Goal: Use online tool/utility: Utilize a website feature to perform a specific function

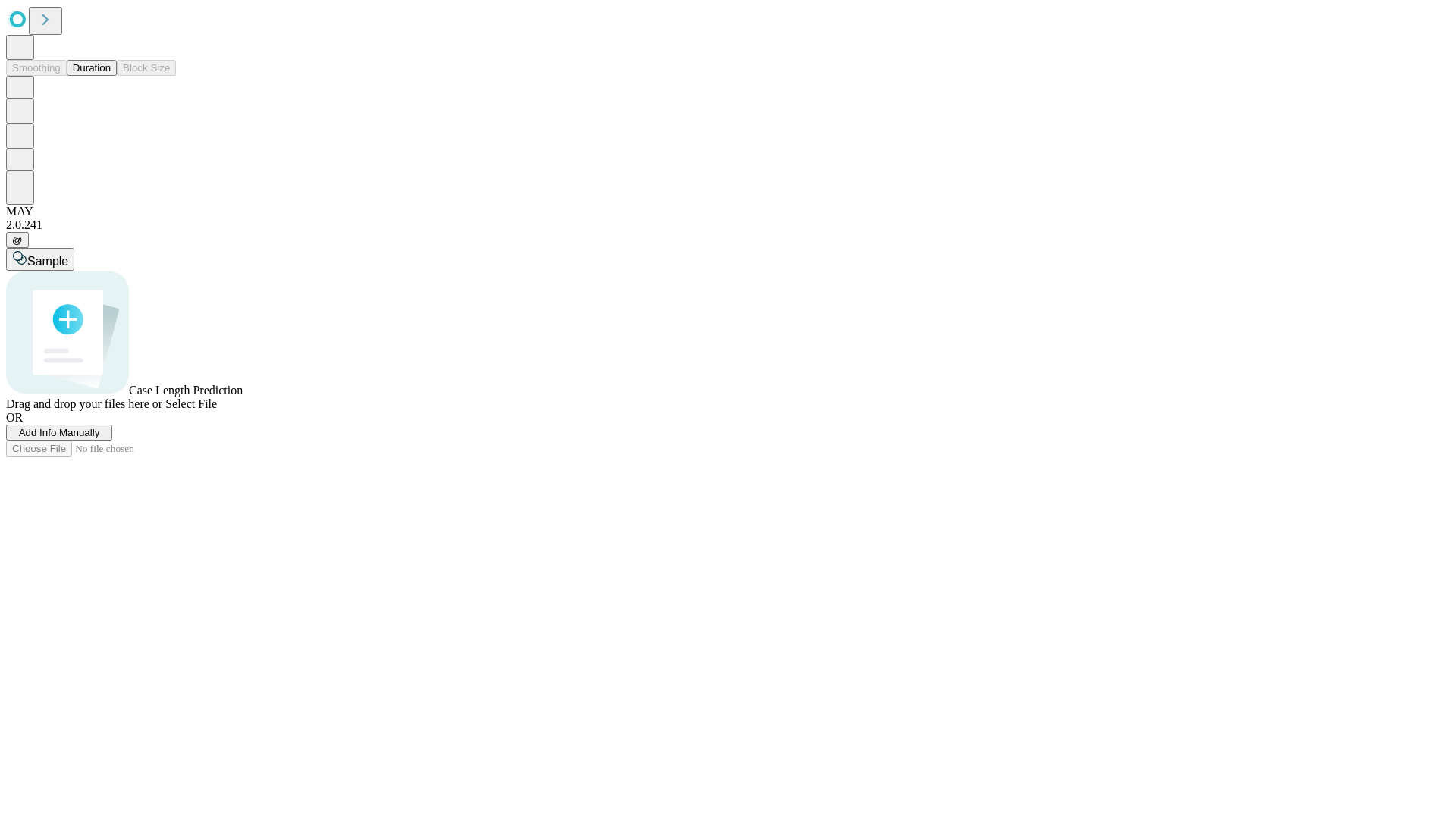
click at [111, 76] on button "Duration" at bounding box center [92, 68] width 50 height 16
click at [100, 438] on span "Add Info Manually" at bounding box center [58, 432] width 81 height 12
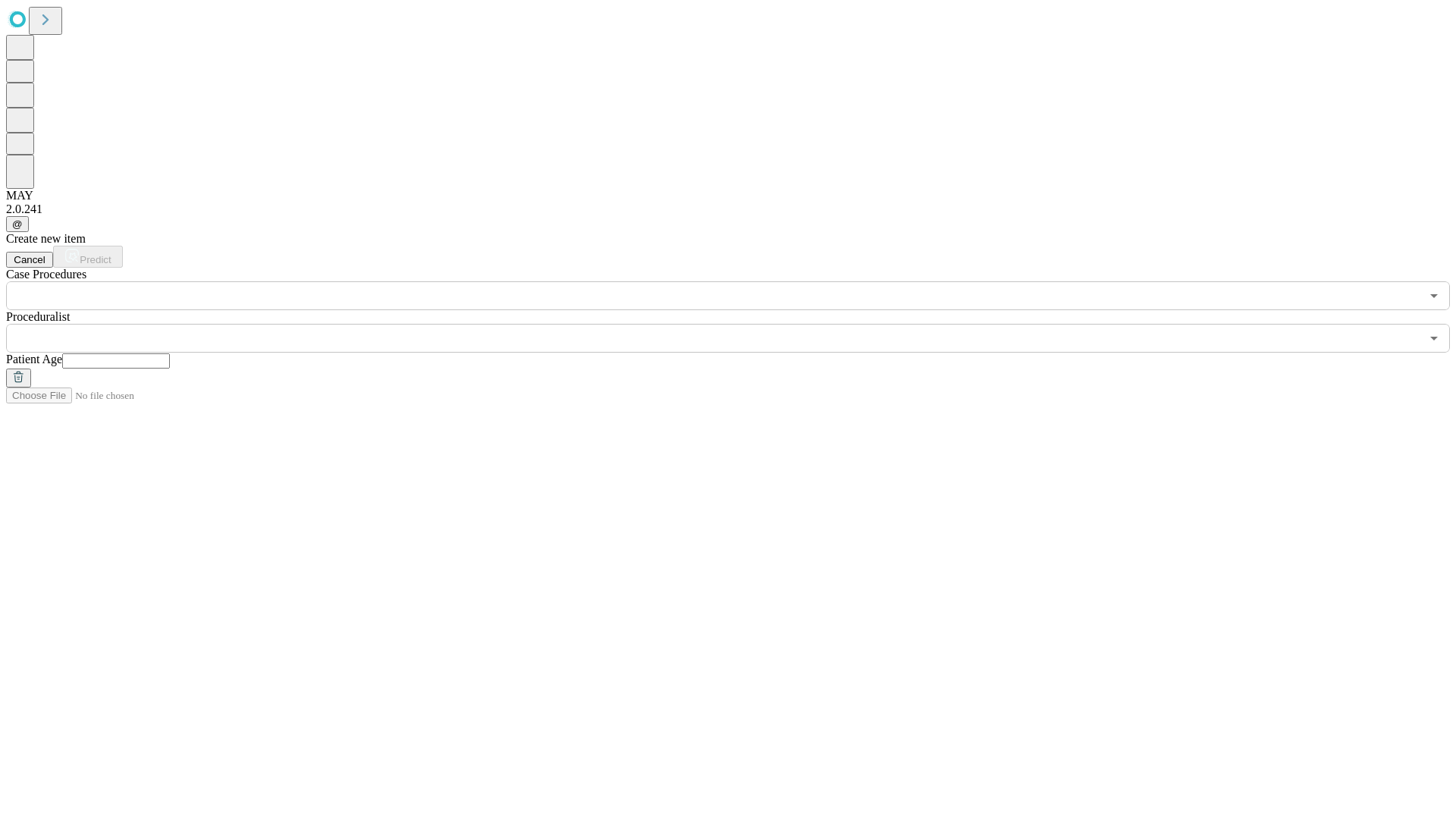
click at [169, 354] on input "text" at bounding box center [116, 361] width 108 height 16
type input "**"
click at [738, 323] on input "text" at bounding box center [713, 338] width 1414 height 29
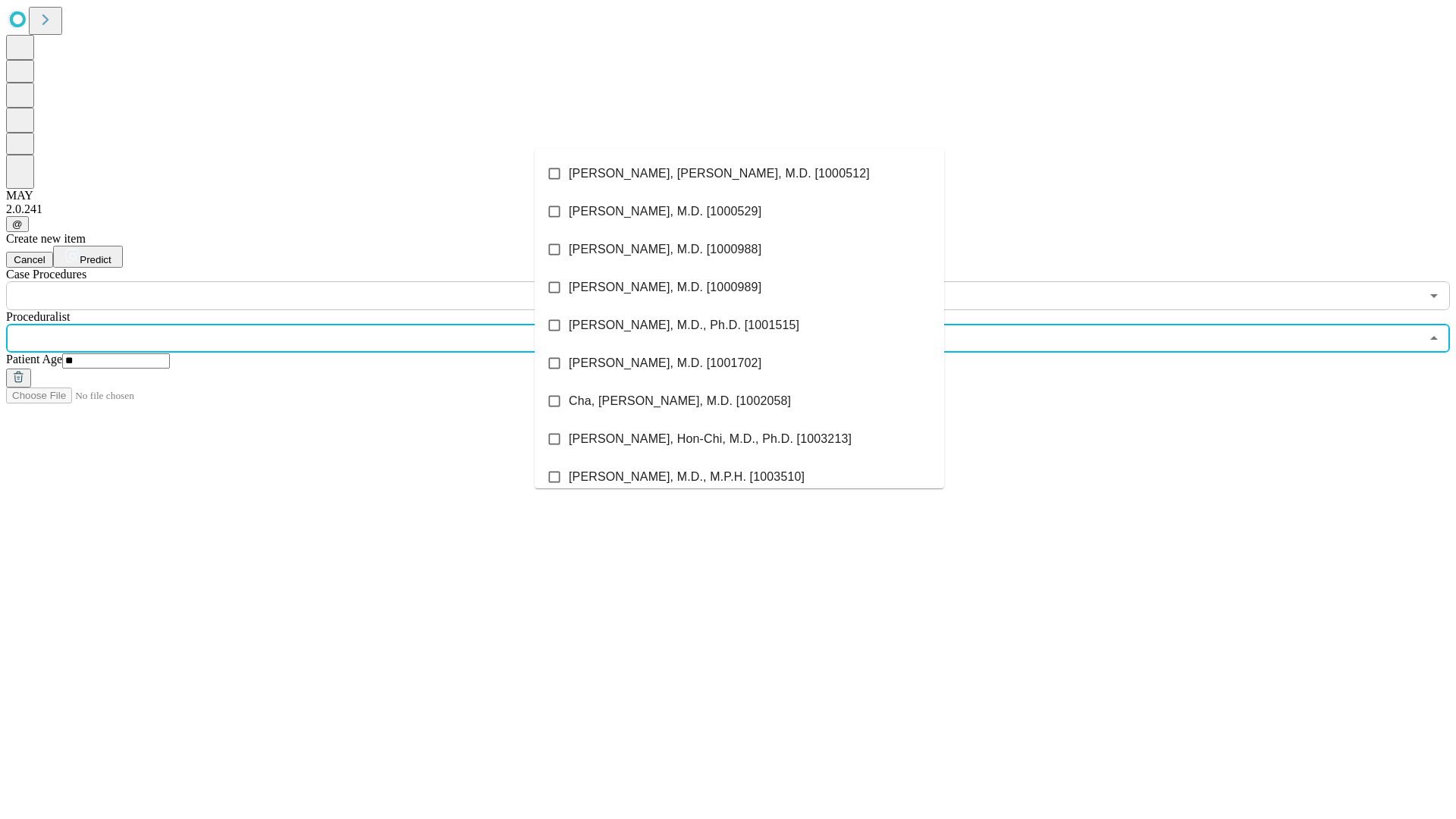
click at [739, 173] on li "[PERSON_NAME], [PERSON_NAME], M.D. [1000512]" at bounding box center [739, 173] width 409 height 38
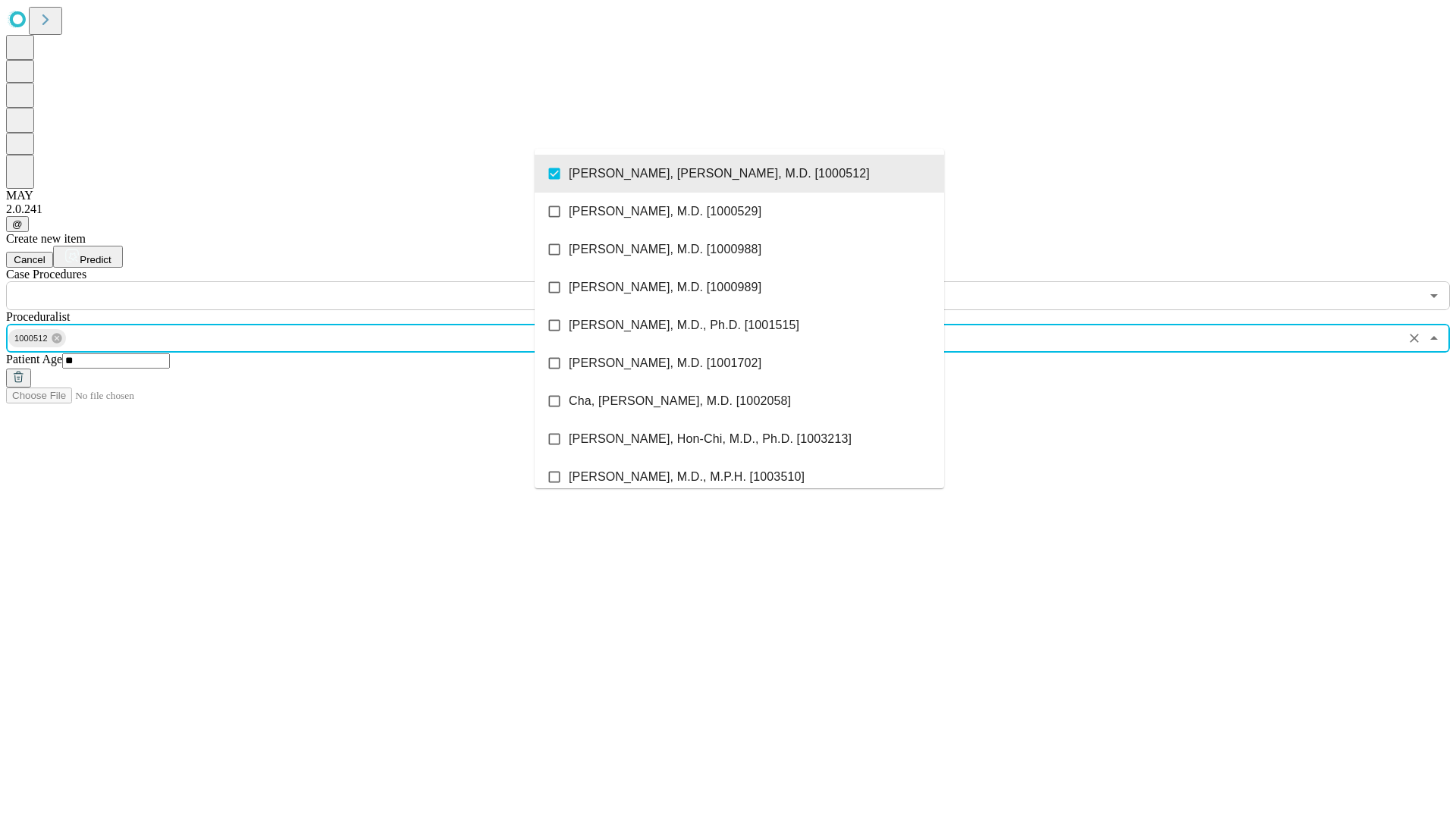
click at [318, 281] on input "text" at bounding box center [713, 296] width 1414 height 29
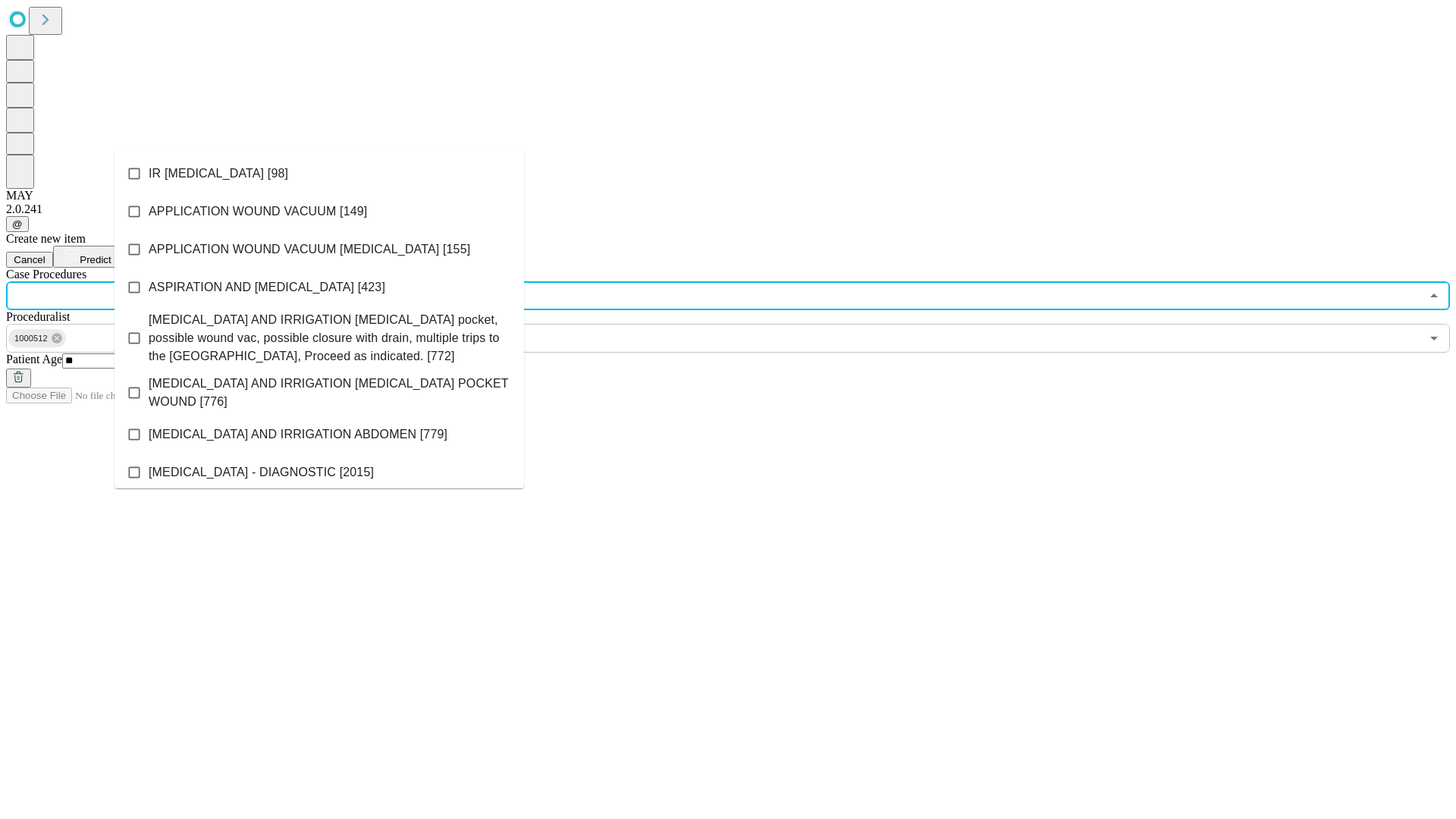
click at [319, 173] on li "IR [MEDICAL_DATA] [98]" at bounding box center [319, 173] width 409 height 38
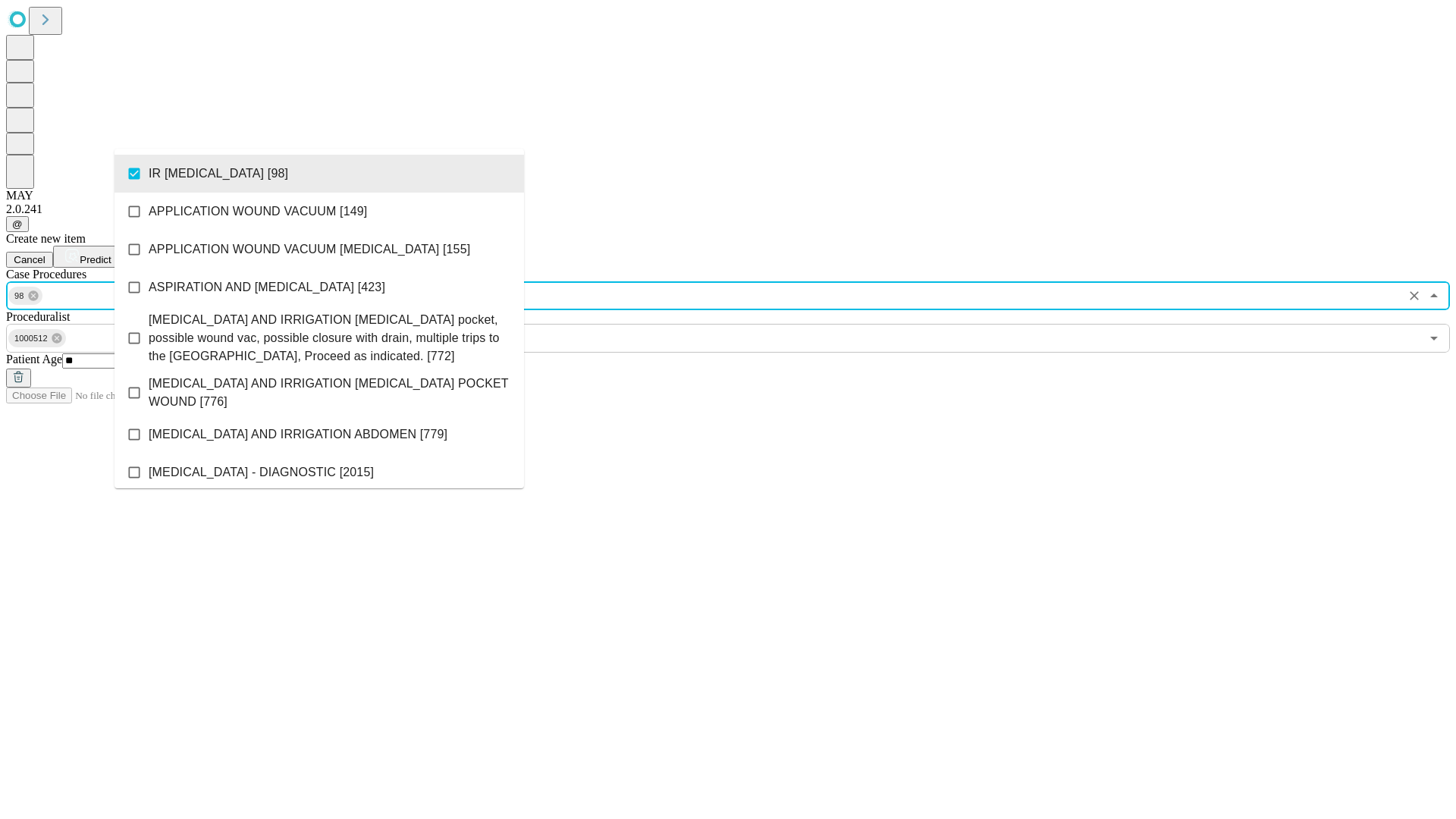
click at [111, 254] on span "Predict" at bounding box center [95, 260] width 31 height 12
